Goal: Task Accomplishment & Management: Use online tool/utility

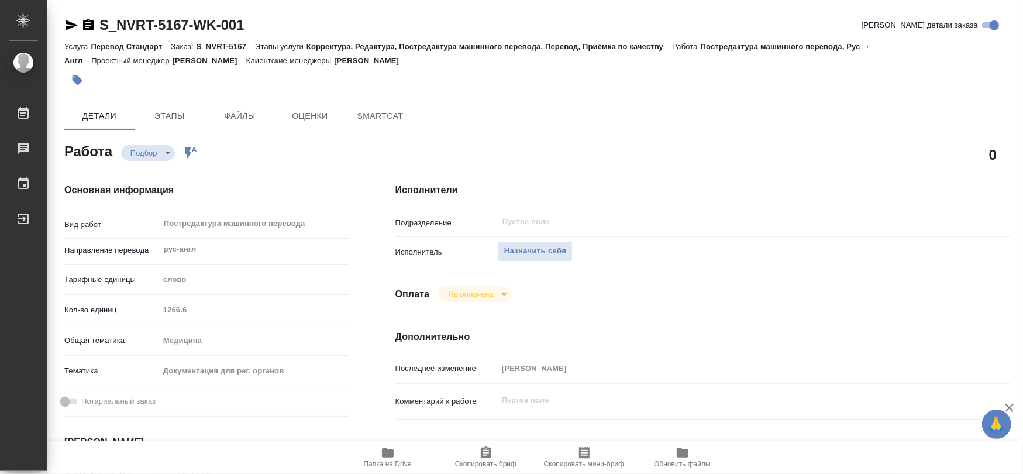
type textarea "x"
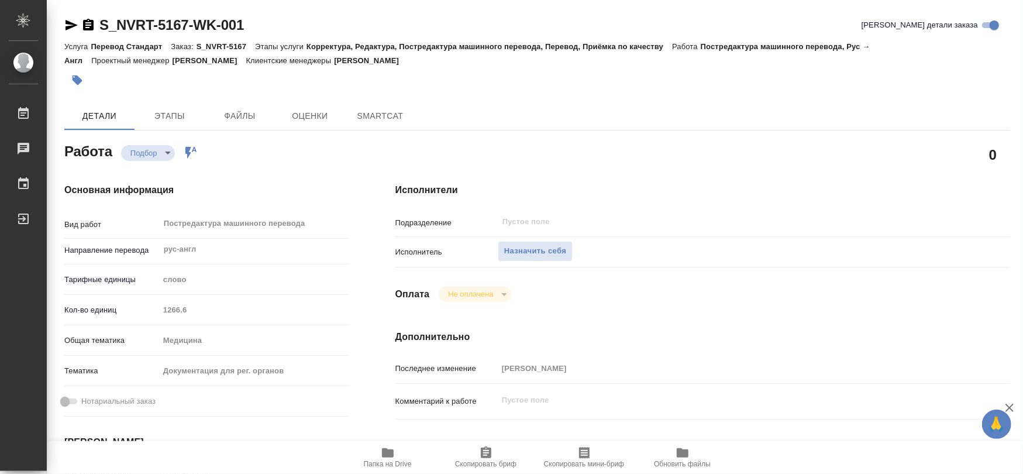
type textarea "x"
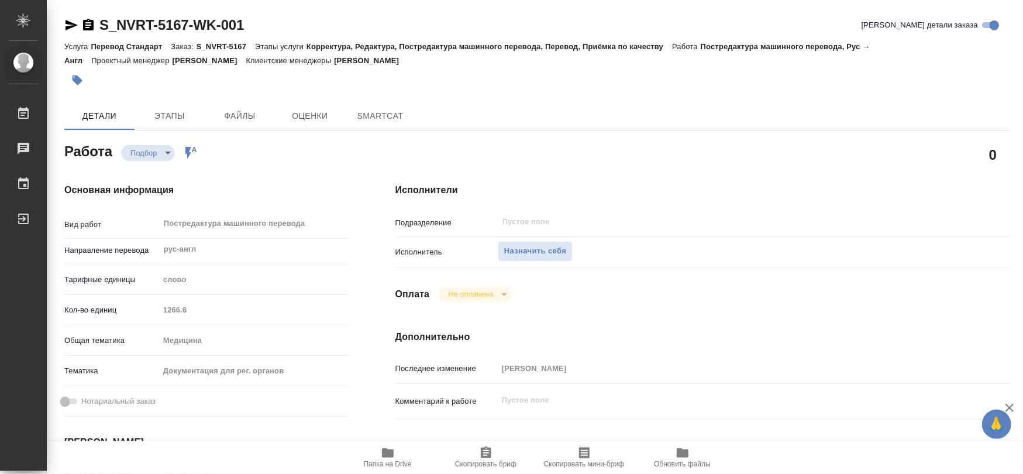
type textarea "x"
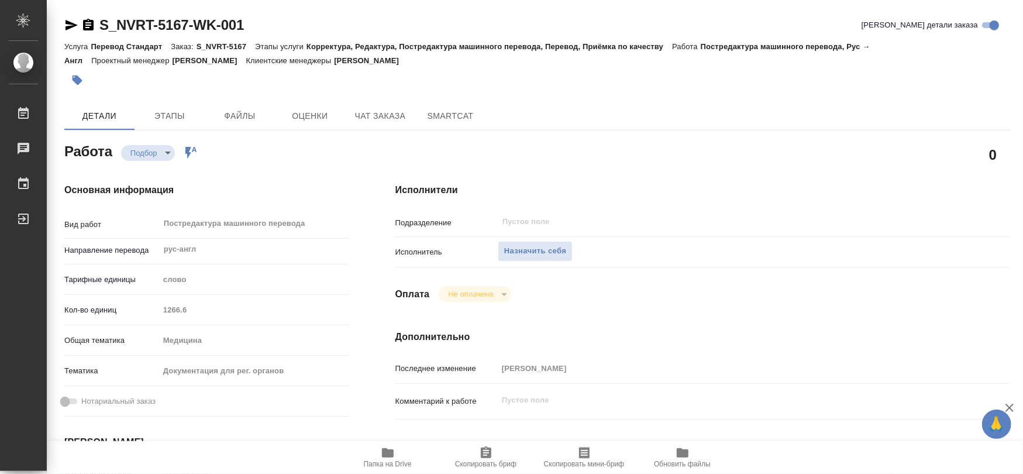
type textarea "x"
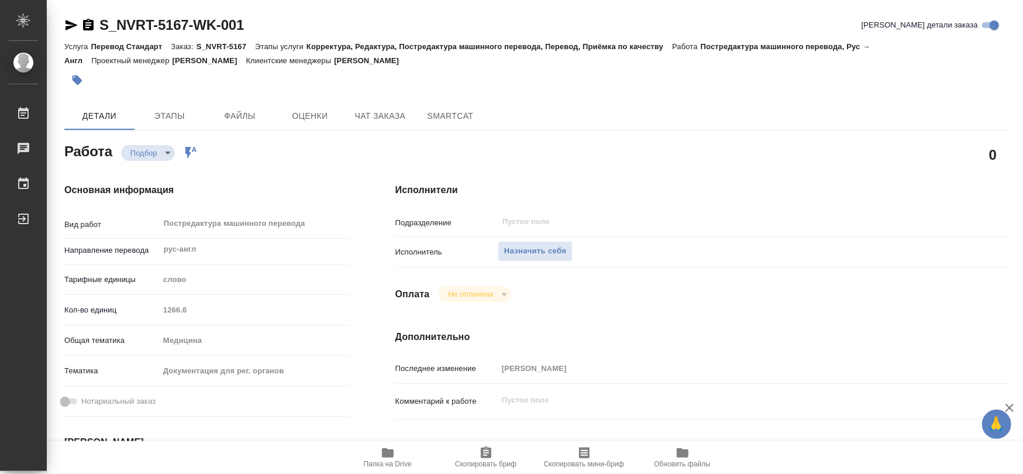
type textarea "x"
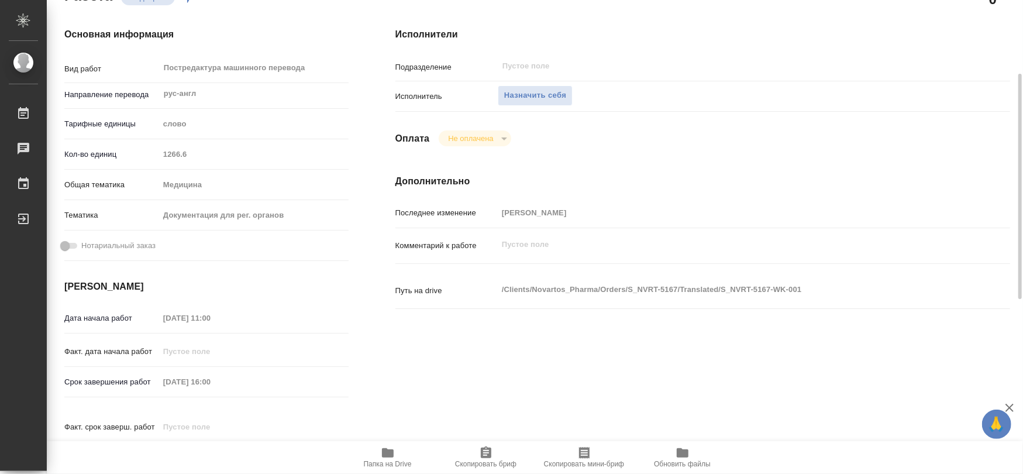
scroll to position [312, 0]
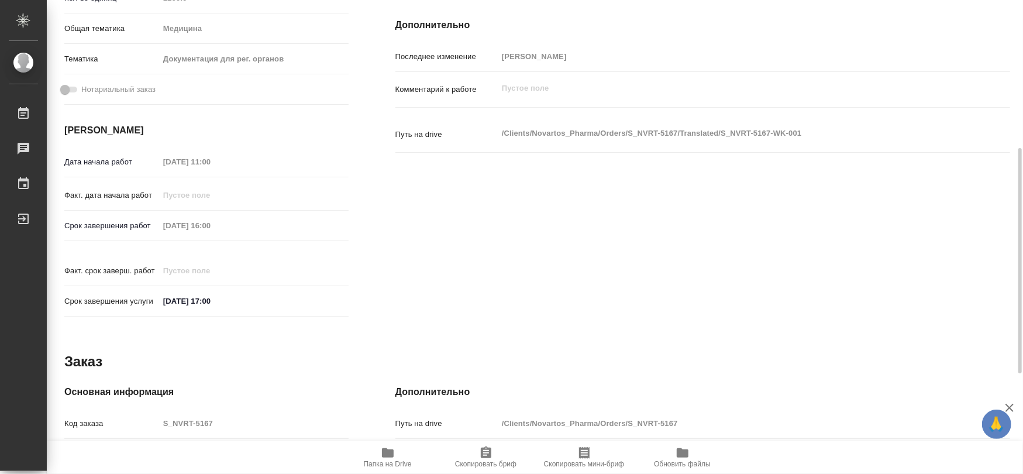
click at [385, 454] on icon "button" at bounding box center [388, 452] width 12 height 9
